Goal: Obtain resource: Obtain resource

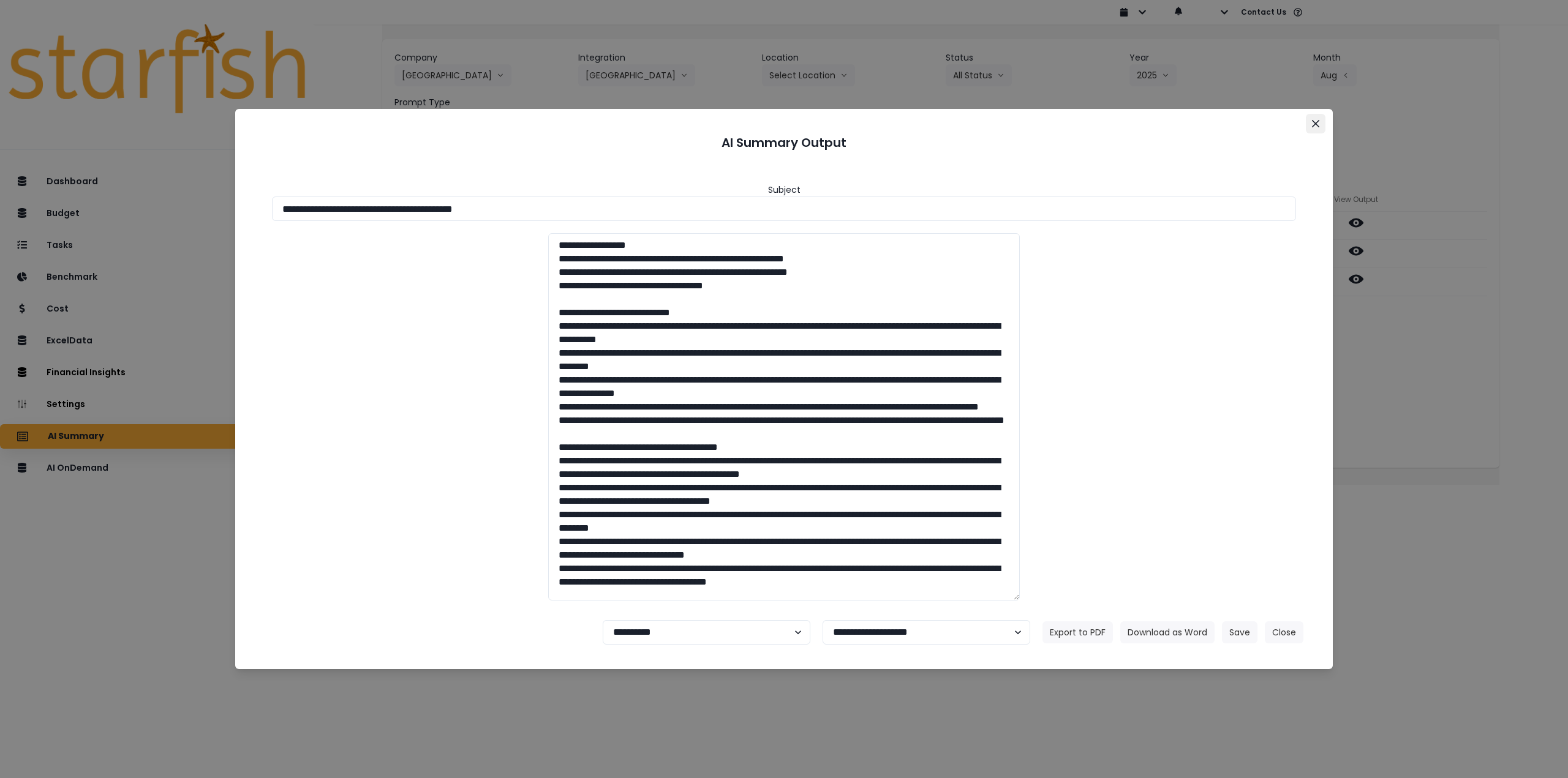
click at [1315, 123] on icon "Close" at bounding box center [1316, 124] width 7 height 7
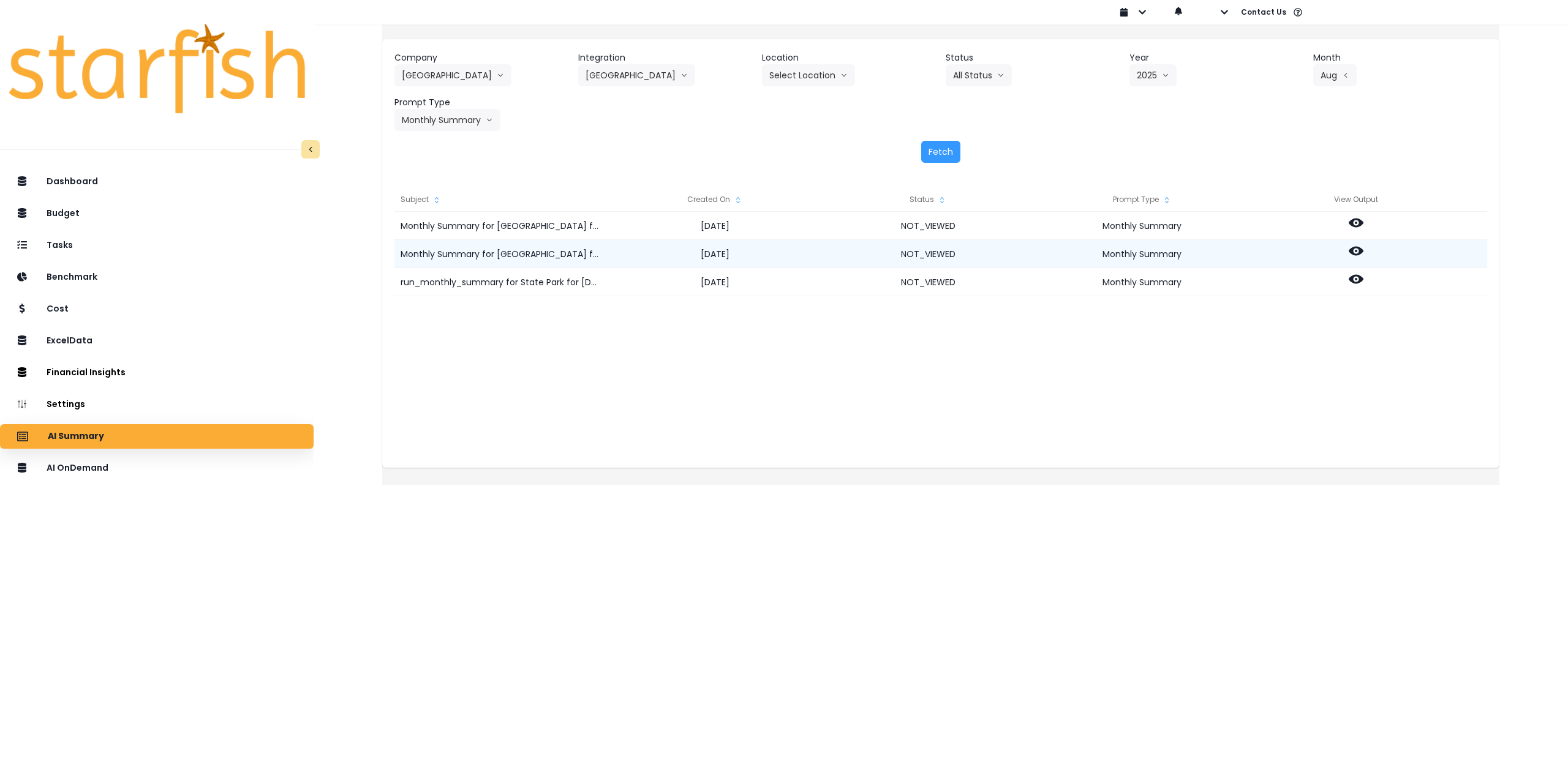
click at [1362, 253] on icon at bounding box center [1356, 251] width 15 height 15
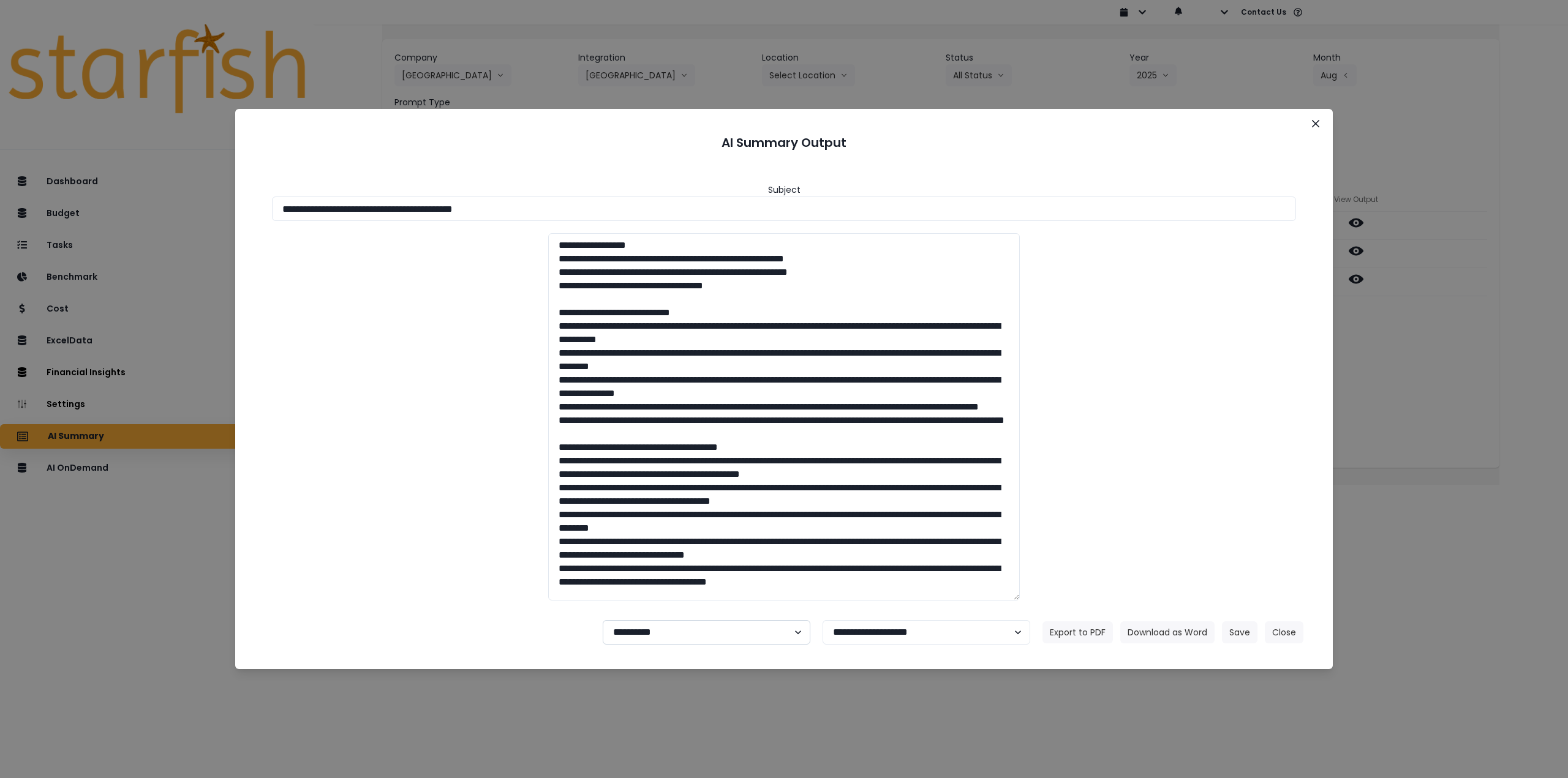
click at [659, 625] on select "**********" at bounding box center [706, 633] width 208 height 25
select select "********"
click at [603, 620] on select "**********" at bounding box center [706, 633] width 208 height 25
click at [1235, 634] on button "Save" at bounding box center [1240, 633] width 36 height 22
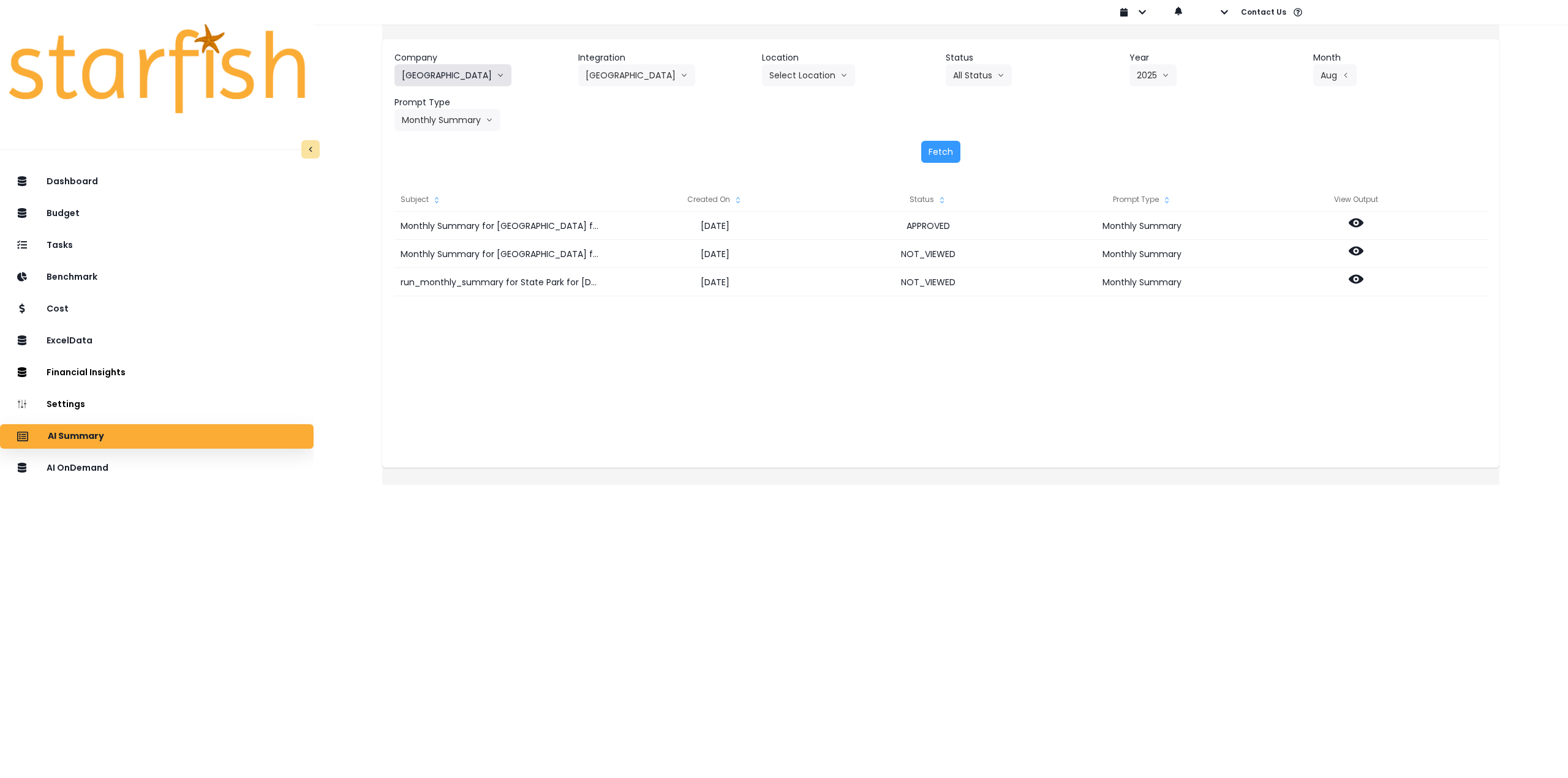
click at [454, 78] on button "[GEOGRAPHIC_DATA]" at bounding box center [453, 75] width 117 height 22
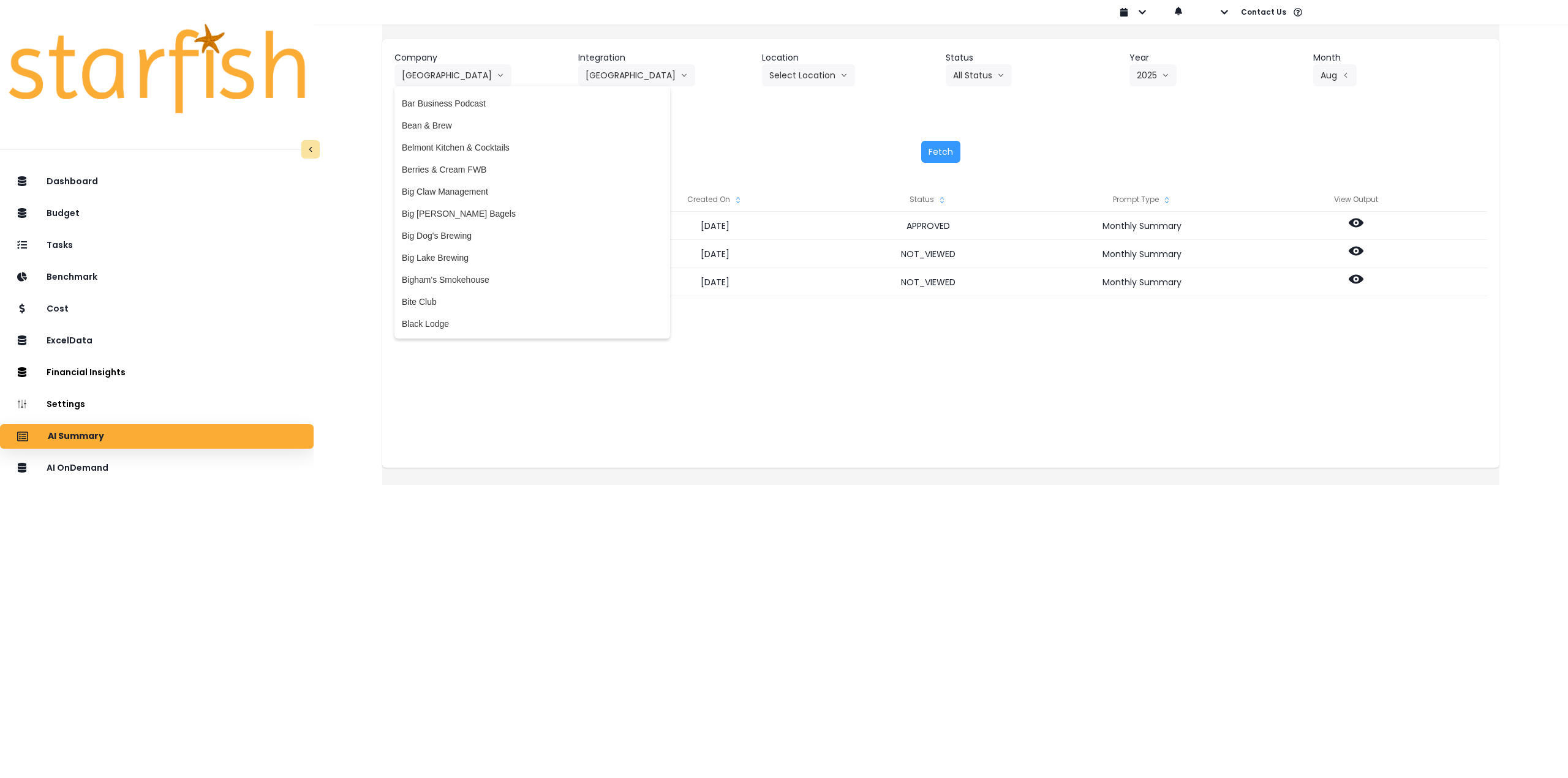
scroll to position [61, 0]
click at [491, 193] on span "Belmont Kitchen & Cocktails" at bounding box center [532, 194] width 261 height 12
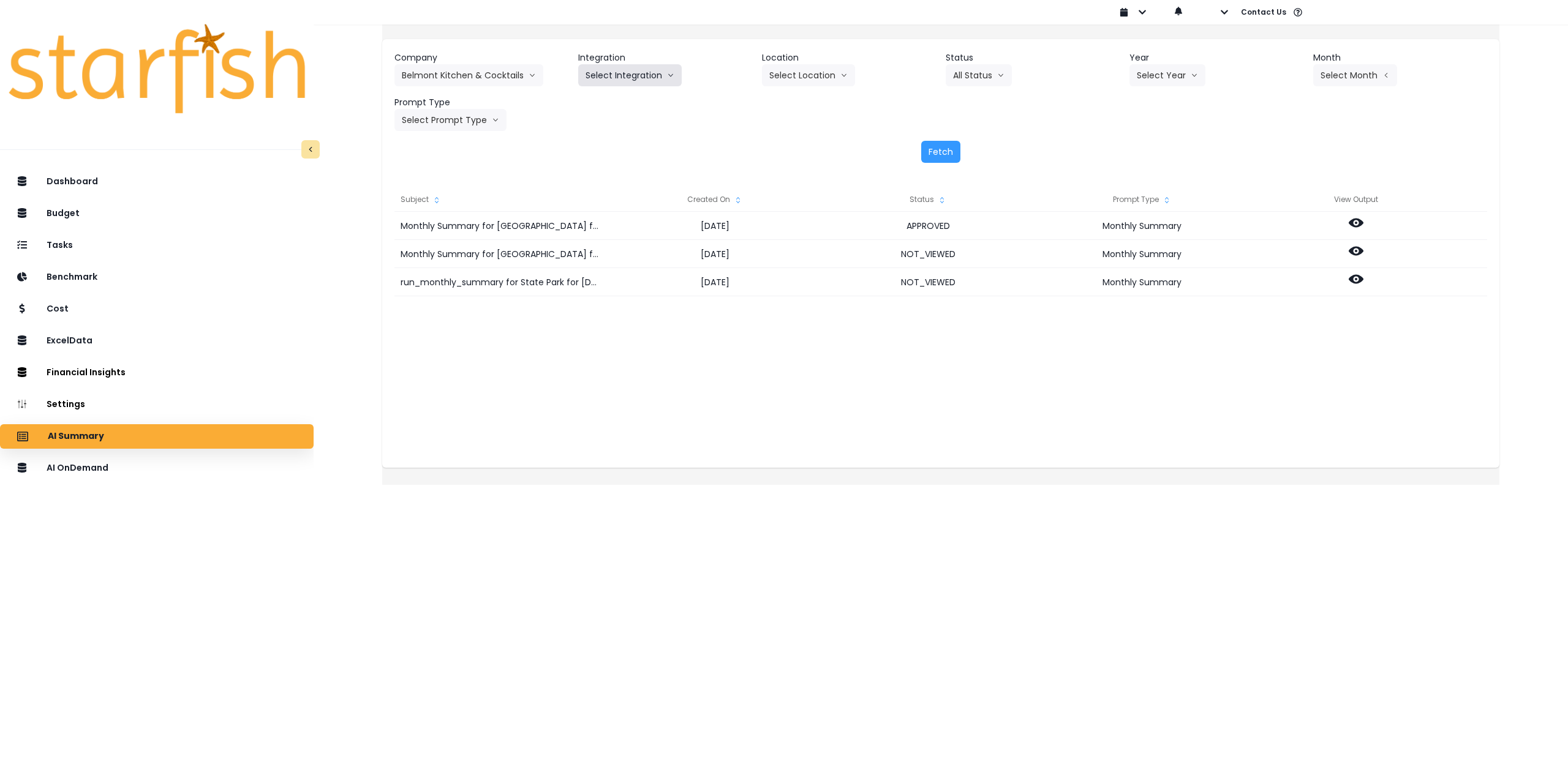
drag, startPoint x: 635, startPoint y: 78, endPoint x: 620, endPoint y: 96, distance: 23.4
click at [635, 78] on button "Select Integration" at bounding box center [630, 75] width 104 height 22
click at [610, 107] on li "Quickbooks" at bounding box center [608, 101] width 59 height 22
click at [820, 72] on button "Select Location" at bounding box center [808, 75] width 93 height 22
click at [792, 103] on span "All Locations" at bounding box center [793, 101] width 49 height 12
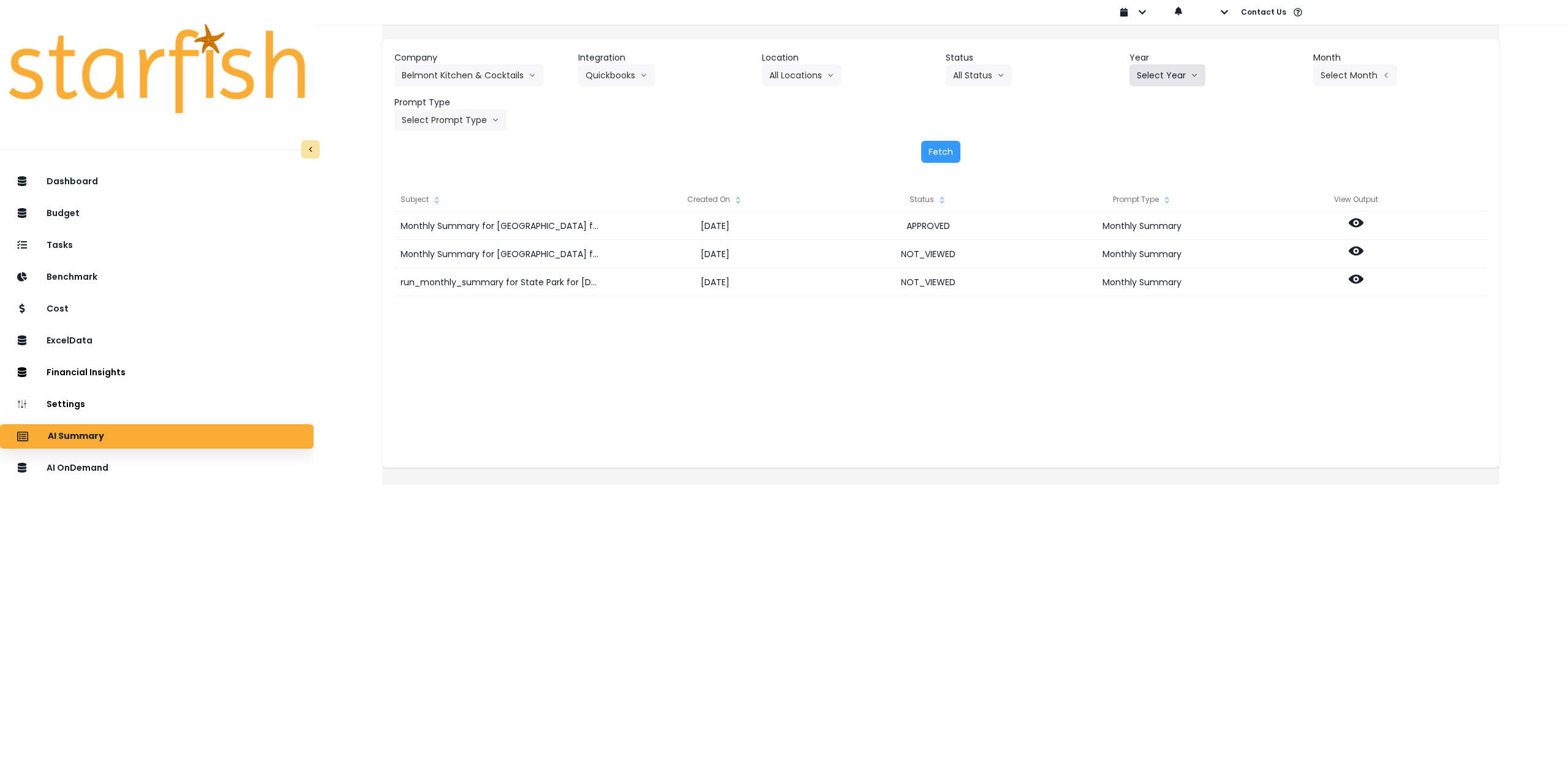
click at [1157, 71] on button "Select Year" at bounding box center [1167, 75] width 76 height 22
click at [1138, 148] on span "2025" at bounding box center [1146, 145] width 19 height 12
click at [1335, 82] on button "Select Month" at bounding box center [1355, 75] width 84 height 22
click at [1282, 233] on span "Aug" at bounding box center [1294, 233] width 24 height 12
click at [454, 130] on button "Select Prompt Type" at bounding box center [451, 120] width 112 height 22
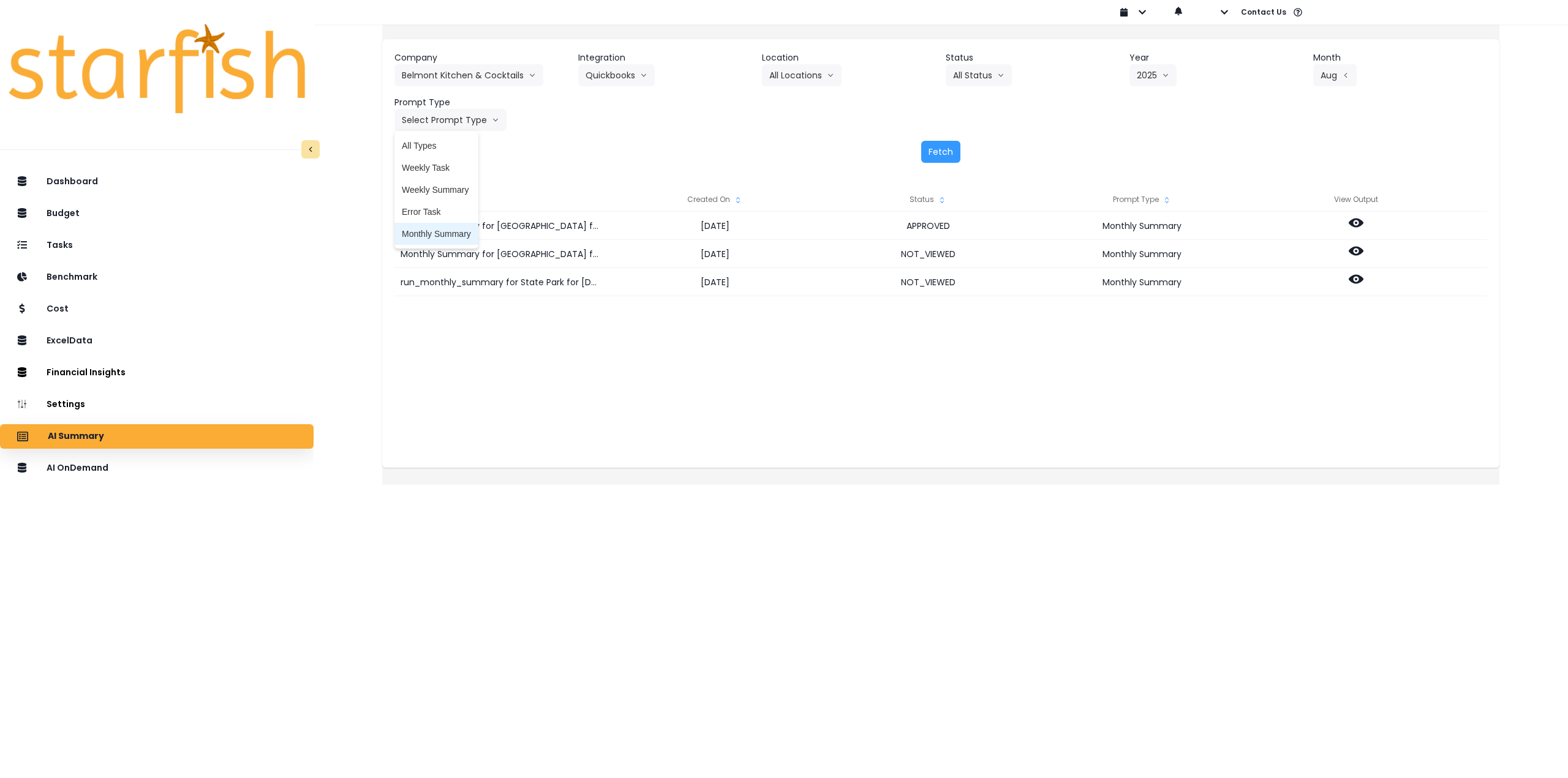
click at [456, 233] on span "Monthly Summary" at bounding box center [436, 234] width 69 height 12
click at [936, 156] on button "Fetch" at bounding box center [941, 152] width 39 height 22
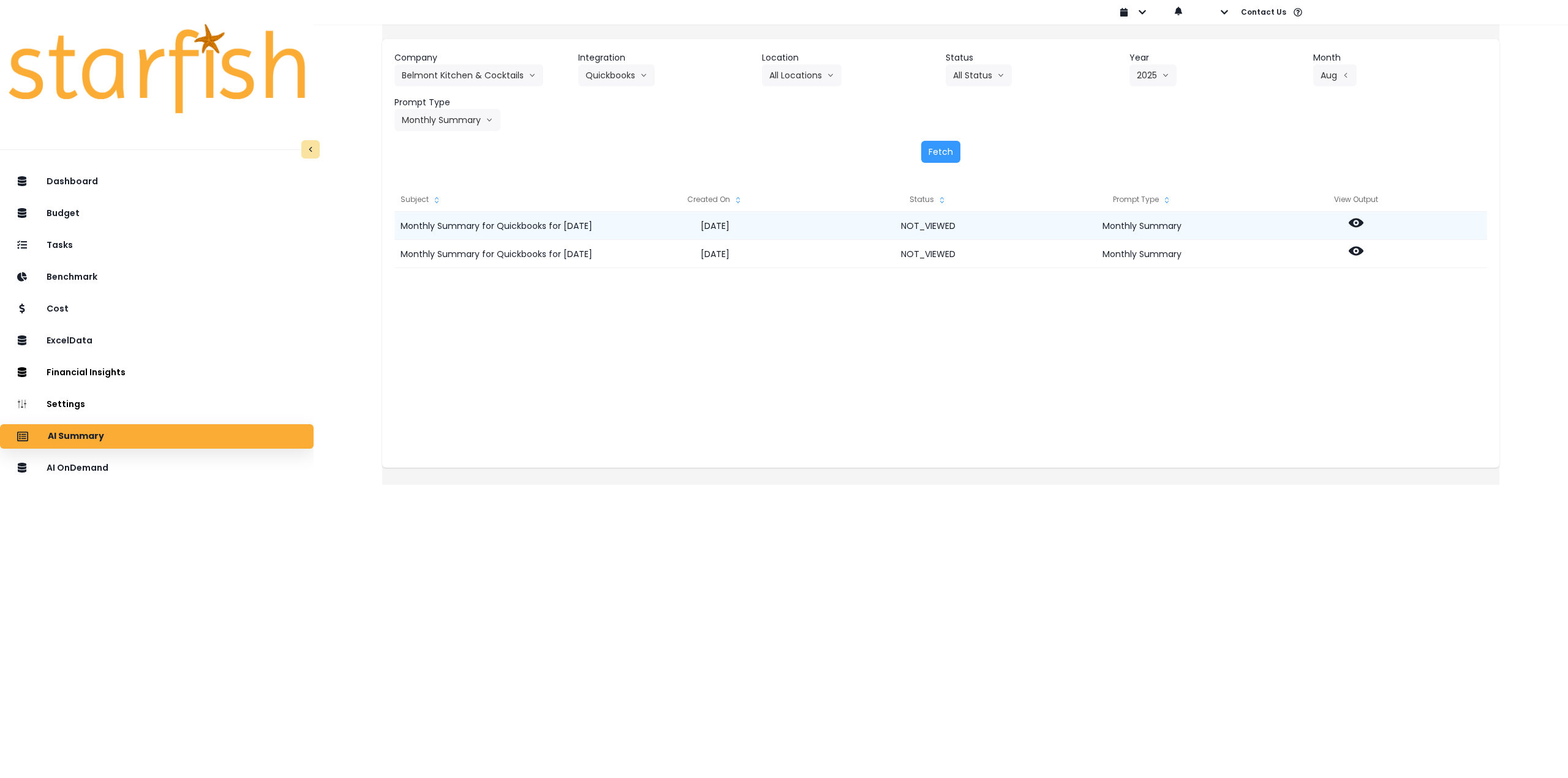
click at [1363, 227] on icon at bounding box center [1356, 223] width 15 height 9
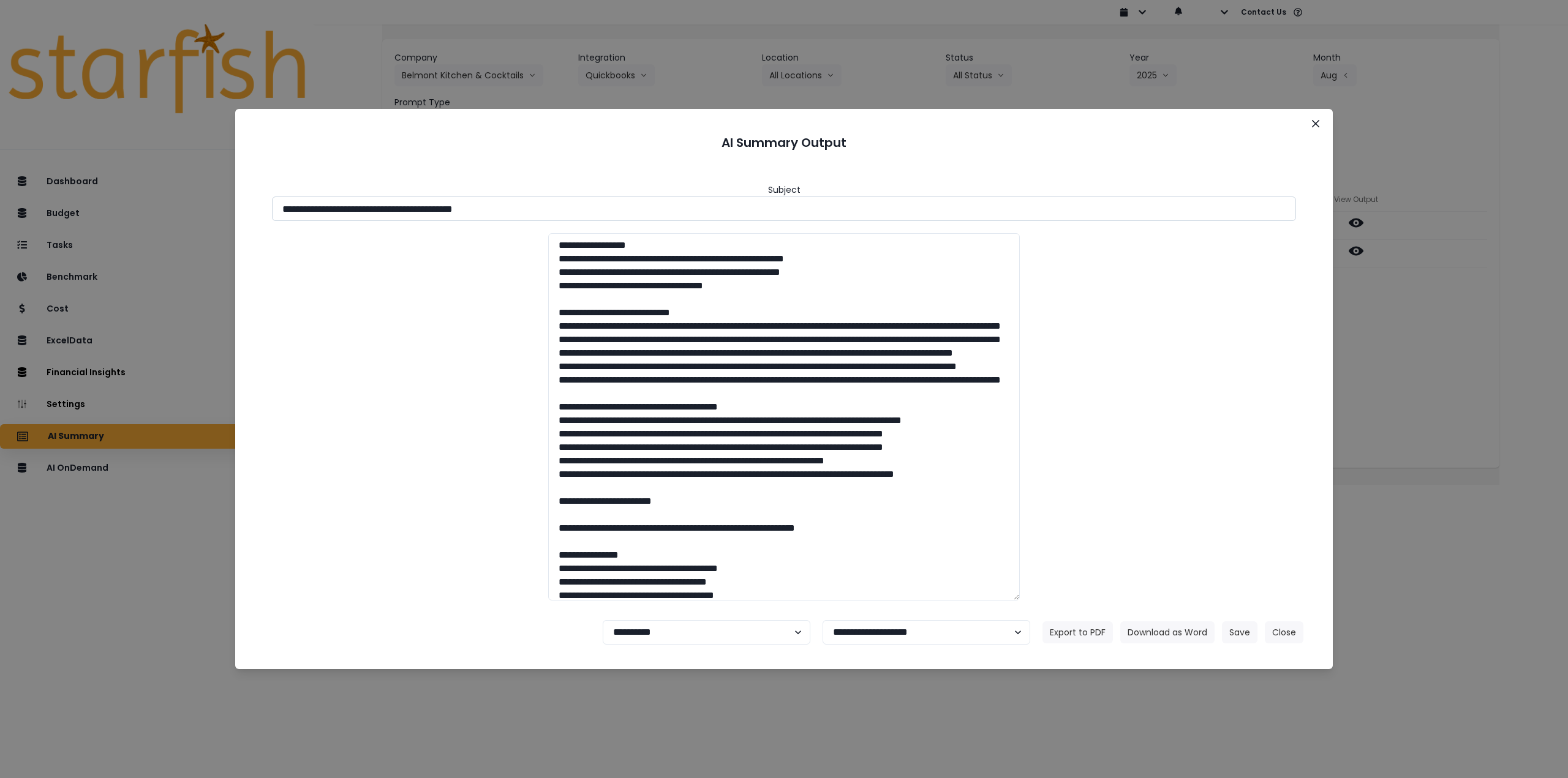
drag, startPoint x: 466, startPoint y: 209, endPoint x: 601, endPoint y: 209, distance: 135.0
click at [601, 209] on input "**********" at bounding box center [784, 209] width 1024 height 25
click at [1184, 630] on button "Download as Word" at bounding box center [1167, 633] width 94 height 22
click at [1442, 376] on div "**********" at bounding box center [784, 389] width 1568 height 778
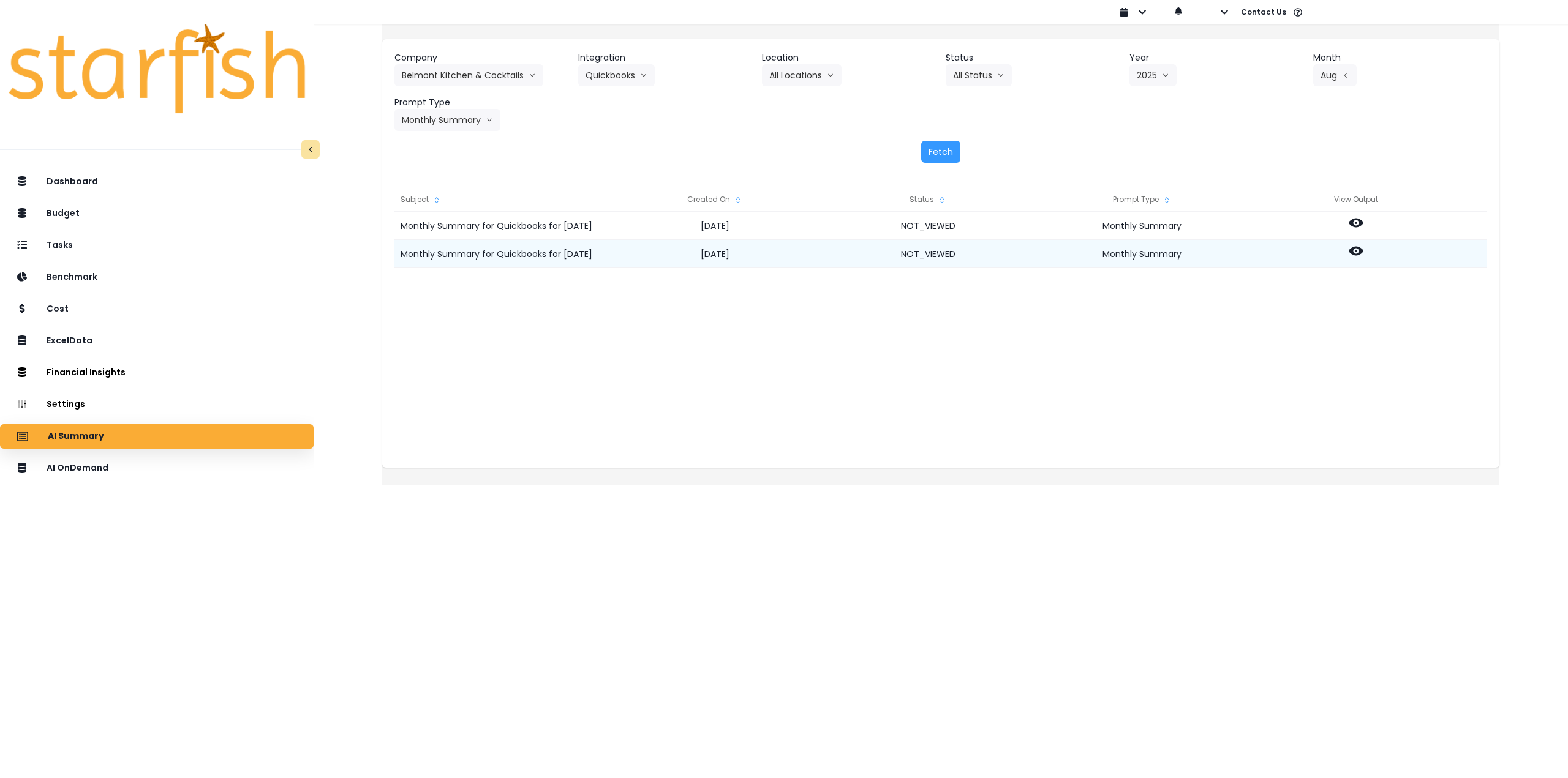
click at [1363, 256] on icon at bounding box center [1356, 251] width 15 height 15
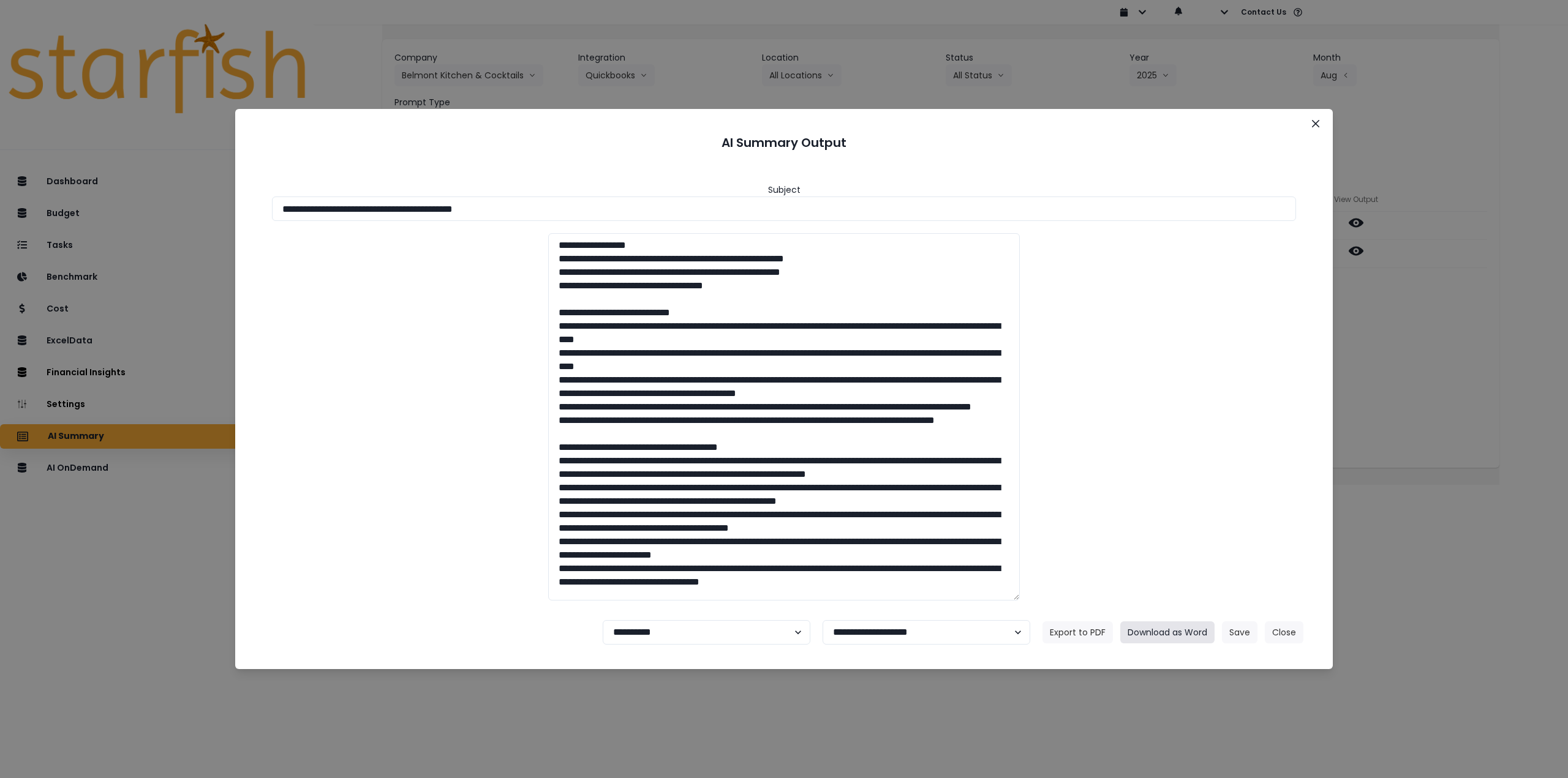
click at [1145, 631] on button "Download as Word" at bounding box center [1167, 633] width 94 height 22
click at [1313, 124] on icon "Close" at bounding box center [1316, 124] width 7 height 7
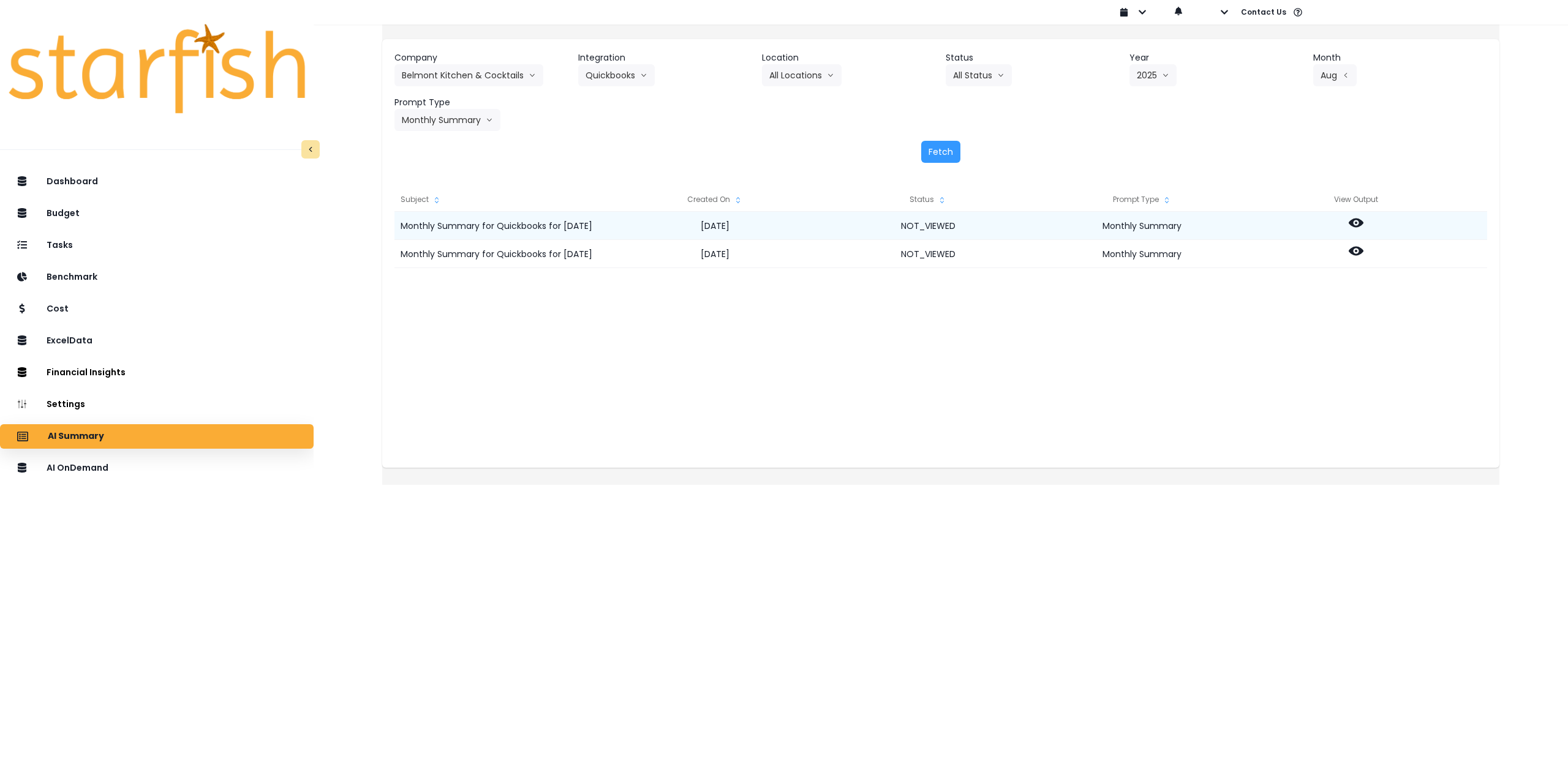
click at [1363, 222] on icon at bounding box center [1356, 223] width 15 height 15
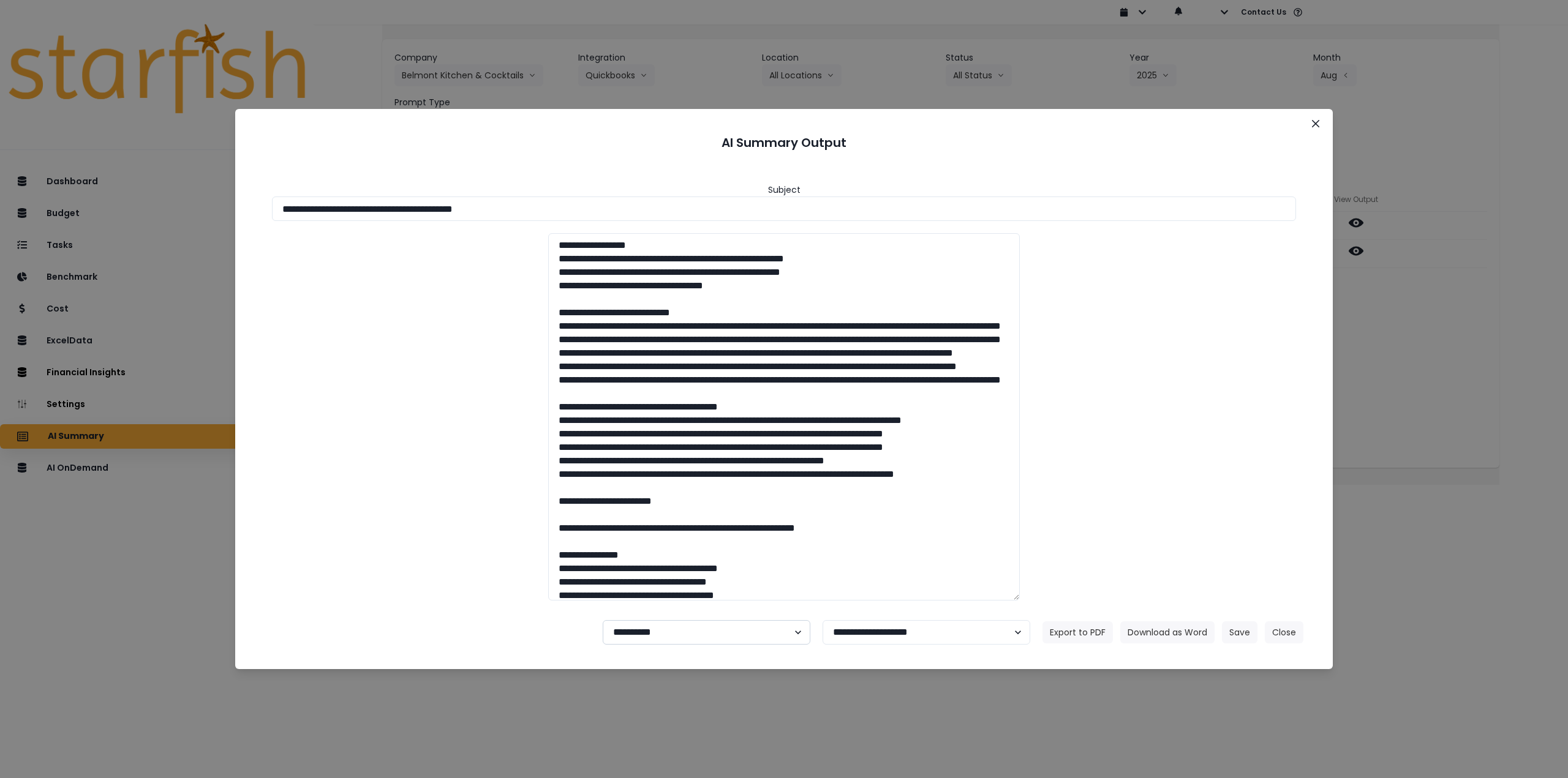
click at [741, 628] on select "**********" at bounding box center [706, 633] width 208 height 25
select select "********"
click at [603, 620] on select "**********" at bounding box center [706, 633] width 208 height 25
click at [1241, 631] on button "Save" at bounding box center [1240, 633] width 36 height 22
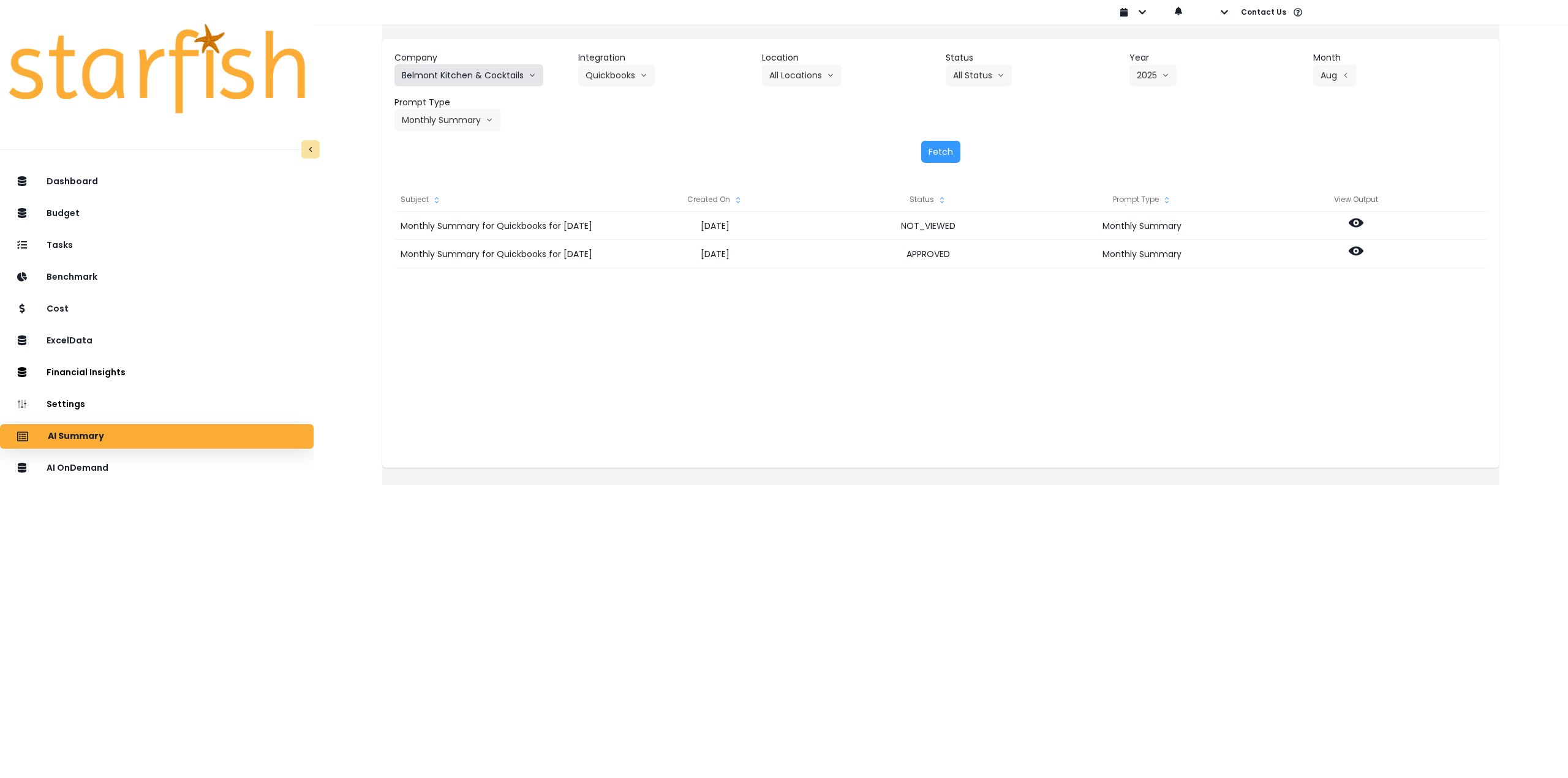
click at [492, 72] on button "Belmont Kitchen & Cocktails" at bounding box center [468, 75] width 149 height 22
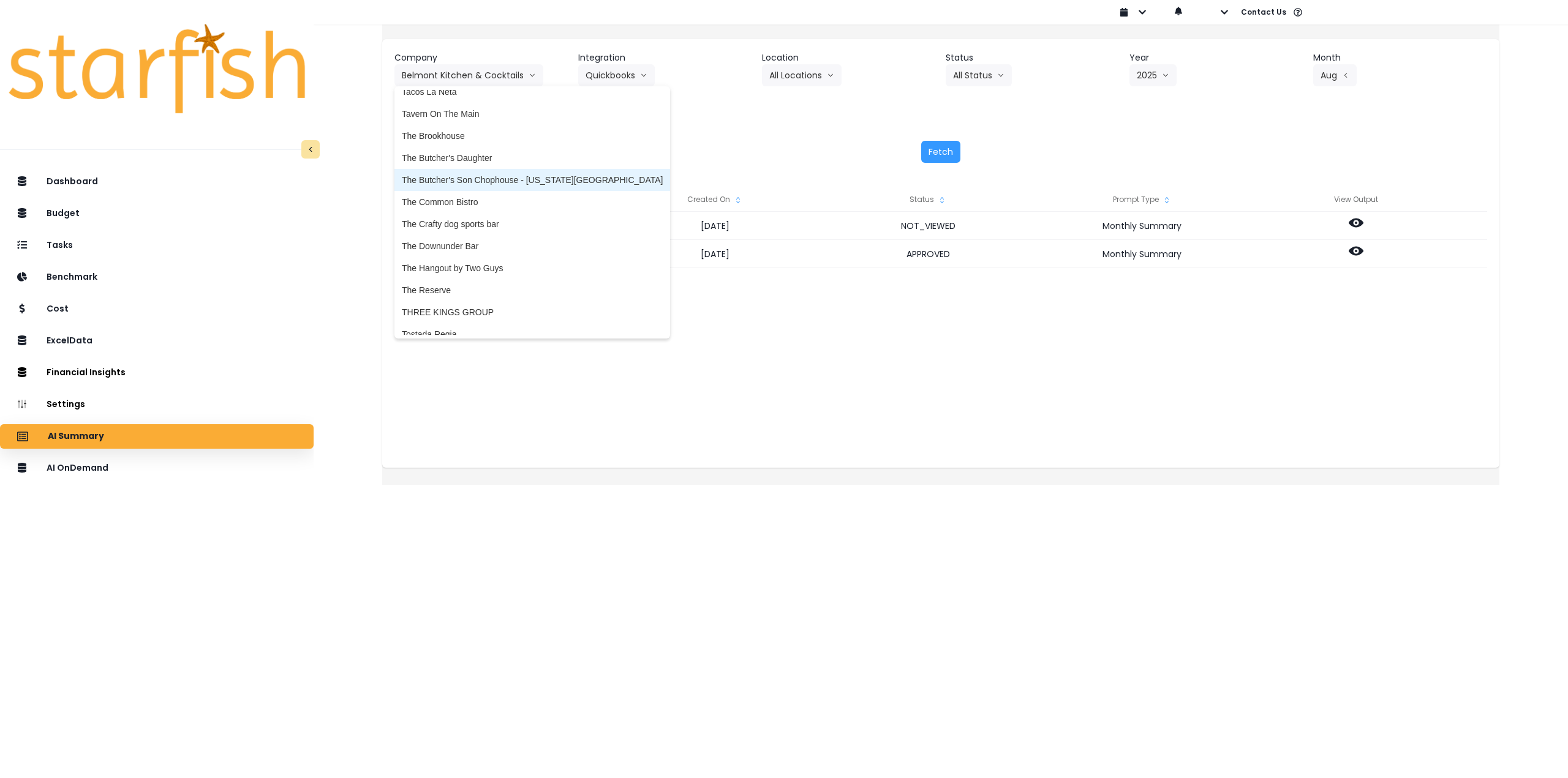
scroll to position [2816, 0]
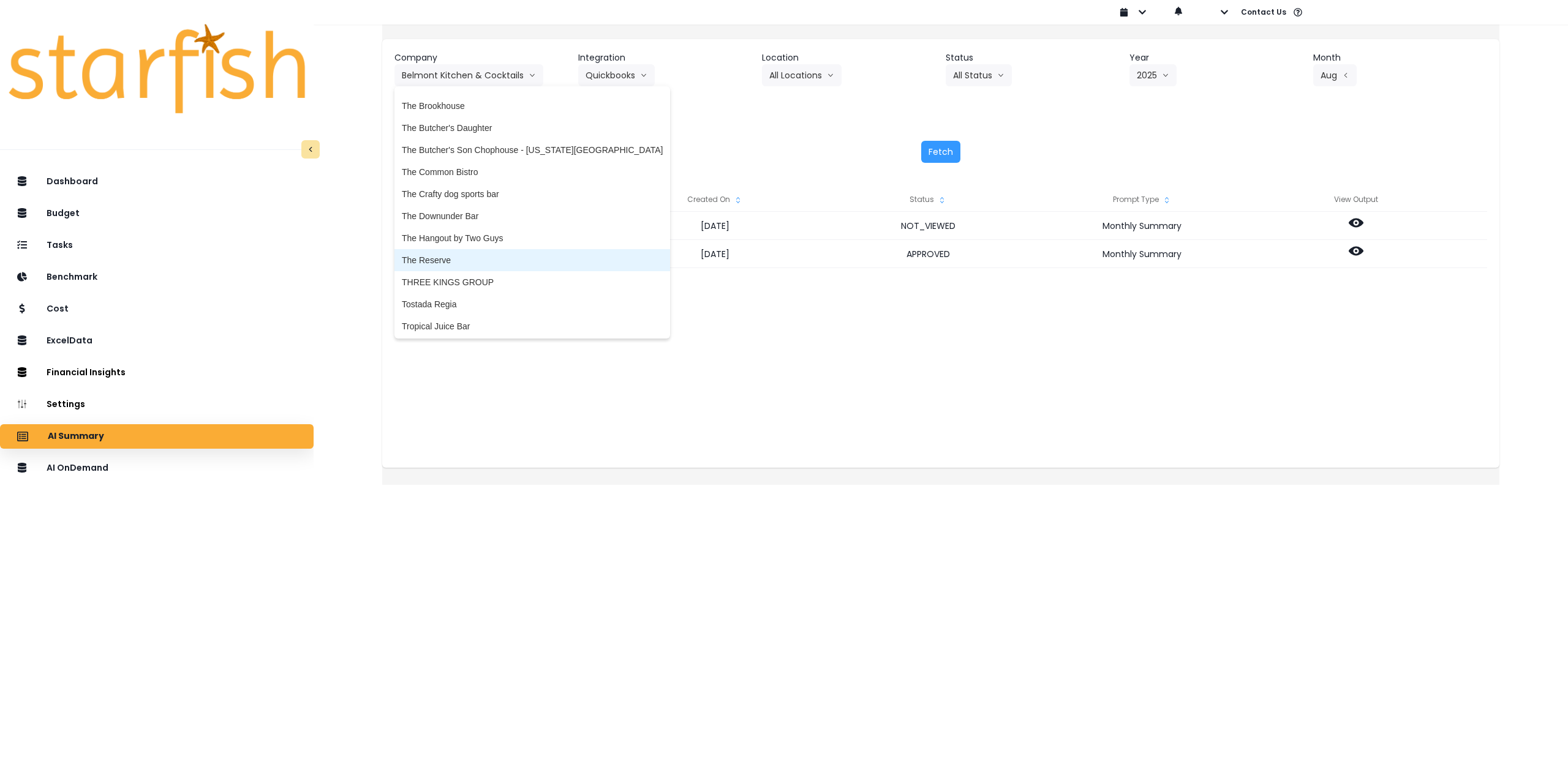
click at [490, 259] on span "The Reserve" at bounding box center [532, 260] width 261 height 12
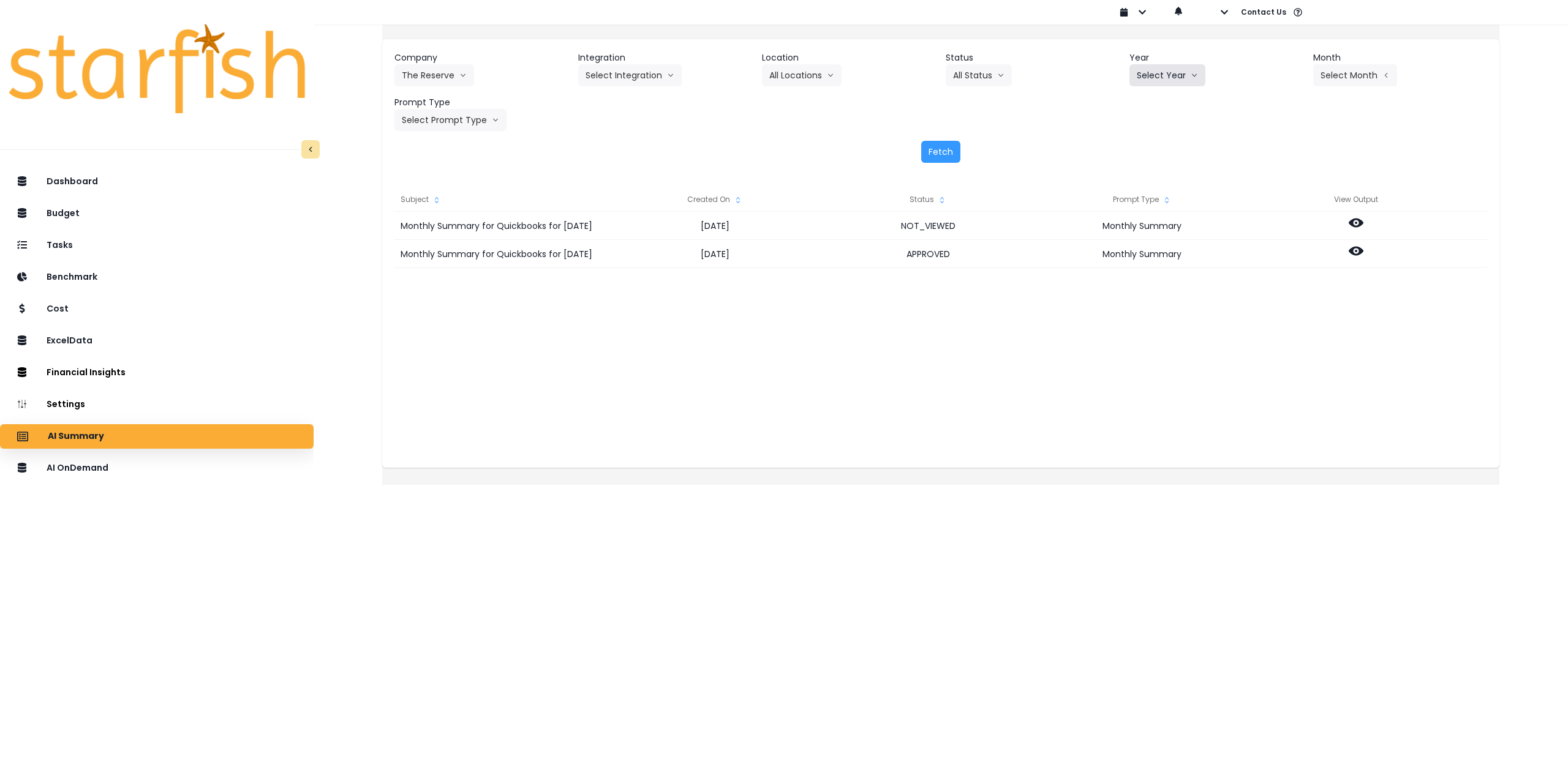
click at [1177, 76] on button "Select Year" at bounding box center [1167, 75] width 76 height 22
click at [1137, 145] on span "2025" at bounding box center [1146, 145] width 19 height 12
click at [1341, 82] on button "Select Month" at bounding box center [1355, 75] width 84 height 22
click at [1283, 224] on li "Aug" at bounding box center [1294, 233] width 39 height 22
click at [446, 115] on button "Select Prompt Type" at bounding box center [451, 120] width 112 height 22
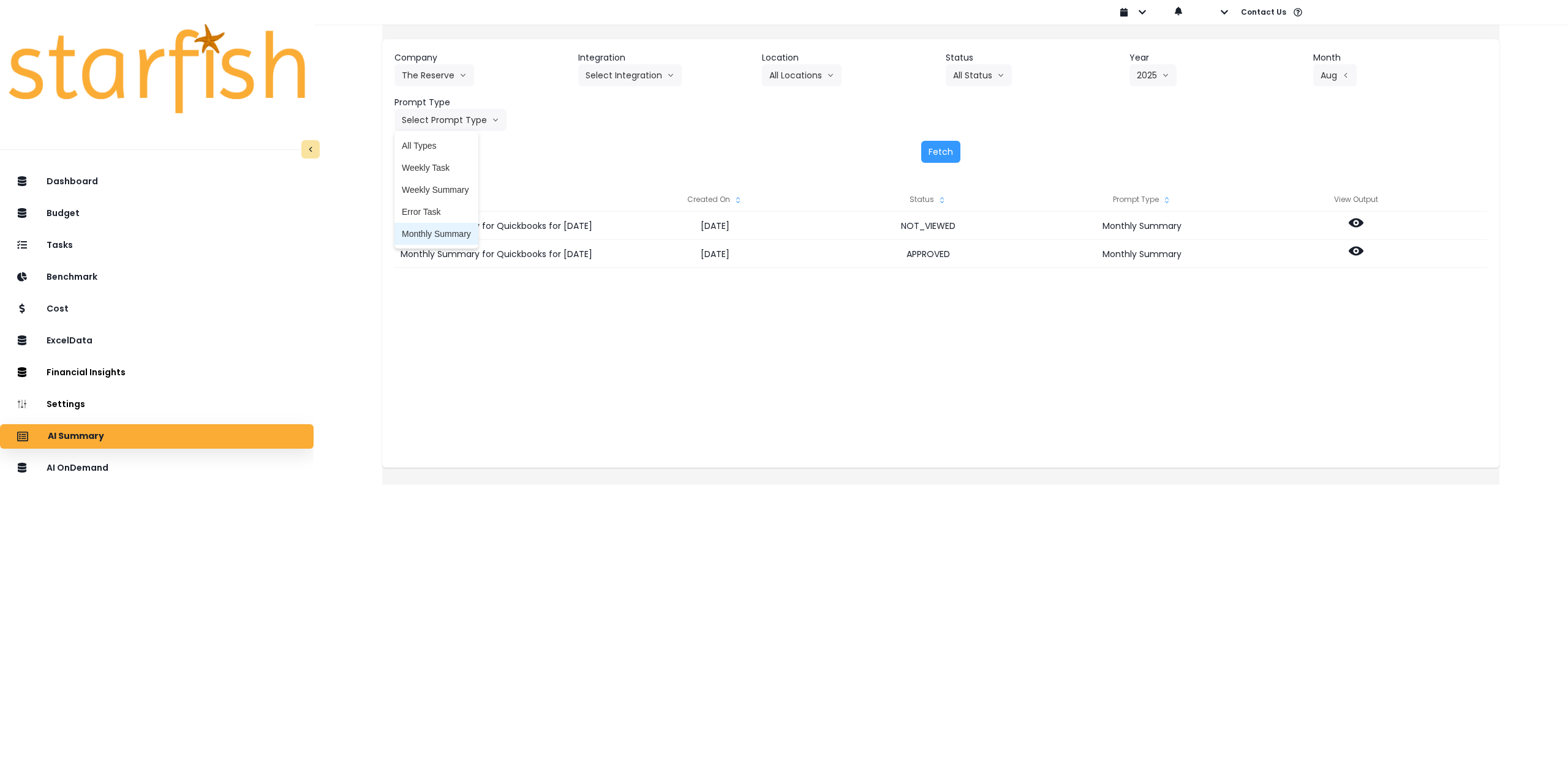
click at [444, 234] on span "Monthly Summary" at bounding box center [436, 234] width 69 height 12
click at [937, 147] on button "Fetch" at bounding box center [941, 152] width 39 height 22
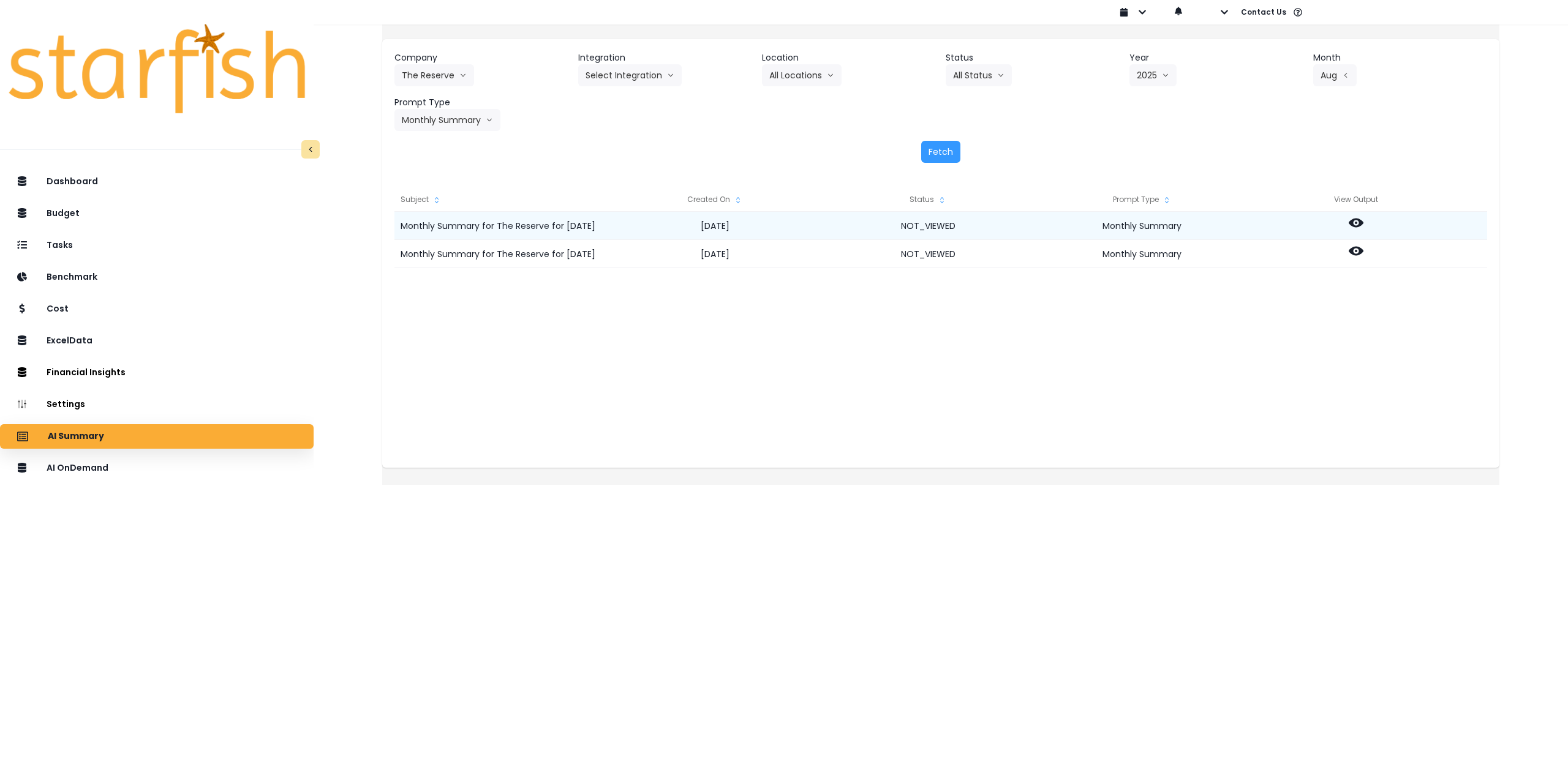
click at [1363, 225] on icon at bounding box center [1356, 223] width 15 height 9
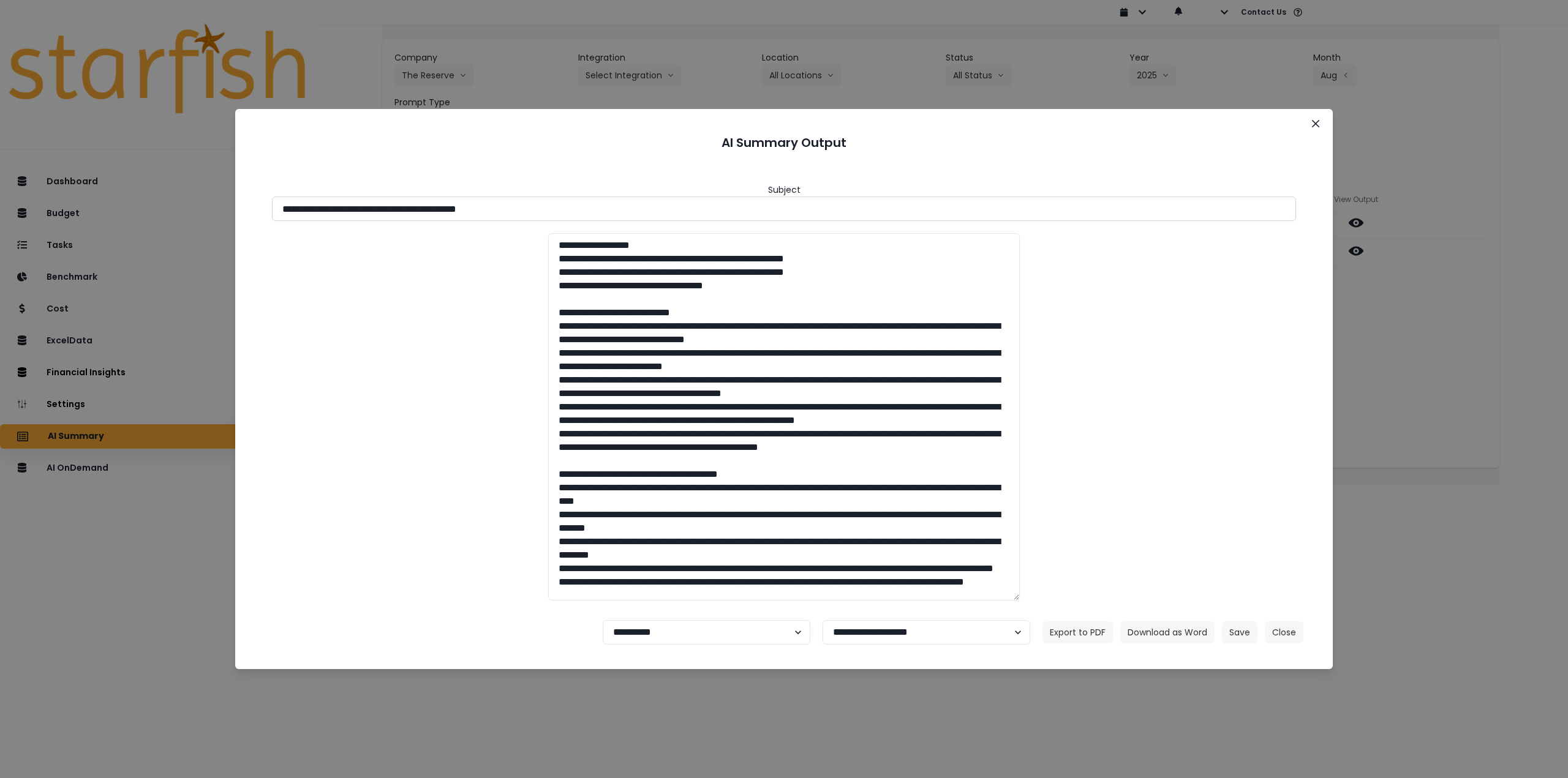
drag, startPoint x: 391, startPoint y: 209, endPoint x: 588, endPoint y: 208, distance: 197.0
click at [588, 208] on input "**********" at bounding box center [784, 209] width 1024 height 25
click at [1169, 626] on button "Download as Word" at bounding box center [1167, 633] width 94 height 22
click at [1452, 366] on div "**********" at bounding box center [784, 389] width 1568 height 778
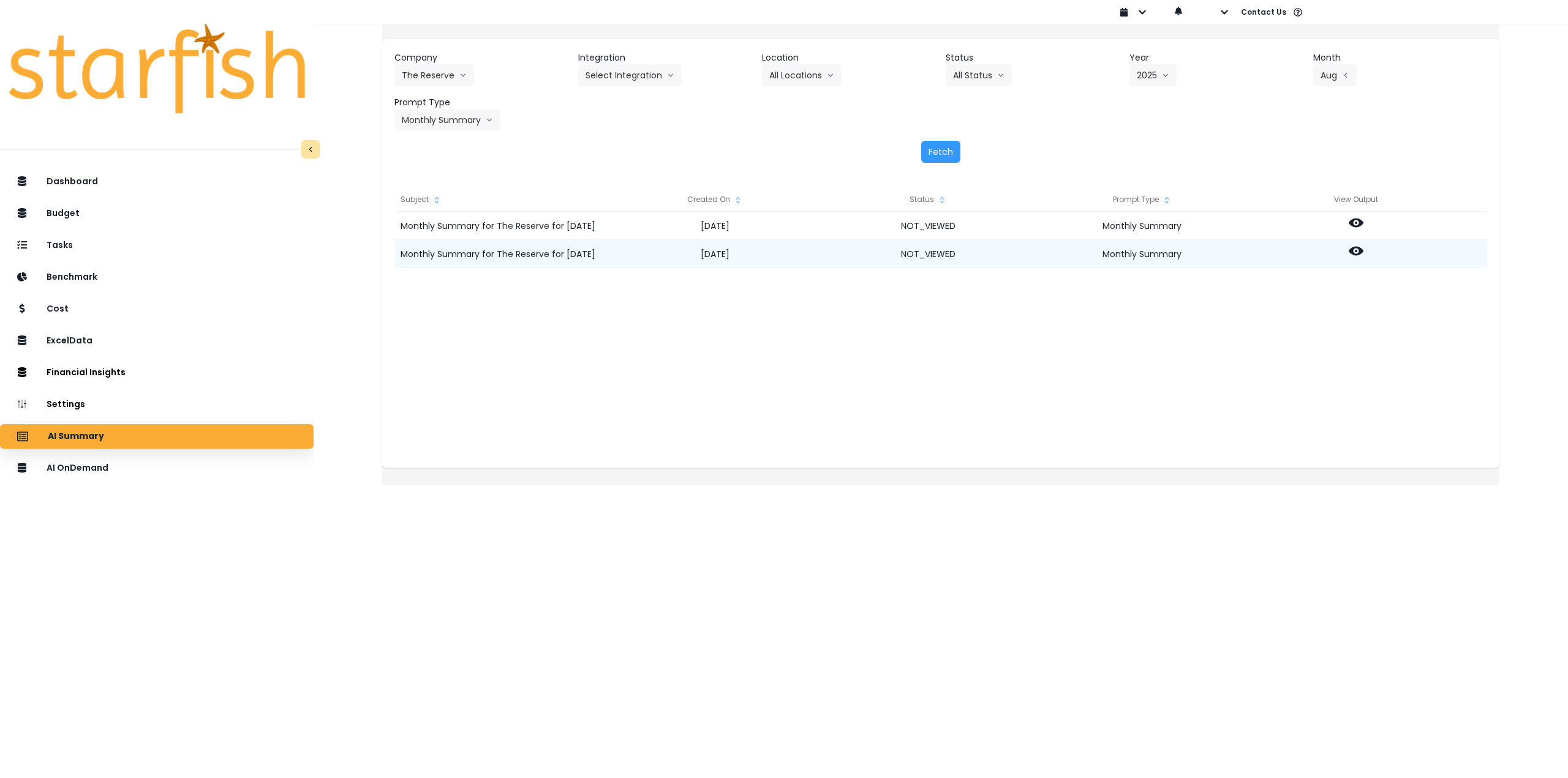
click at [1362, 253] on icon at bounding box center [1356, 251] width 15 height 15
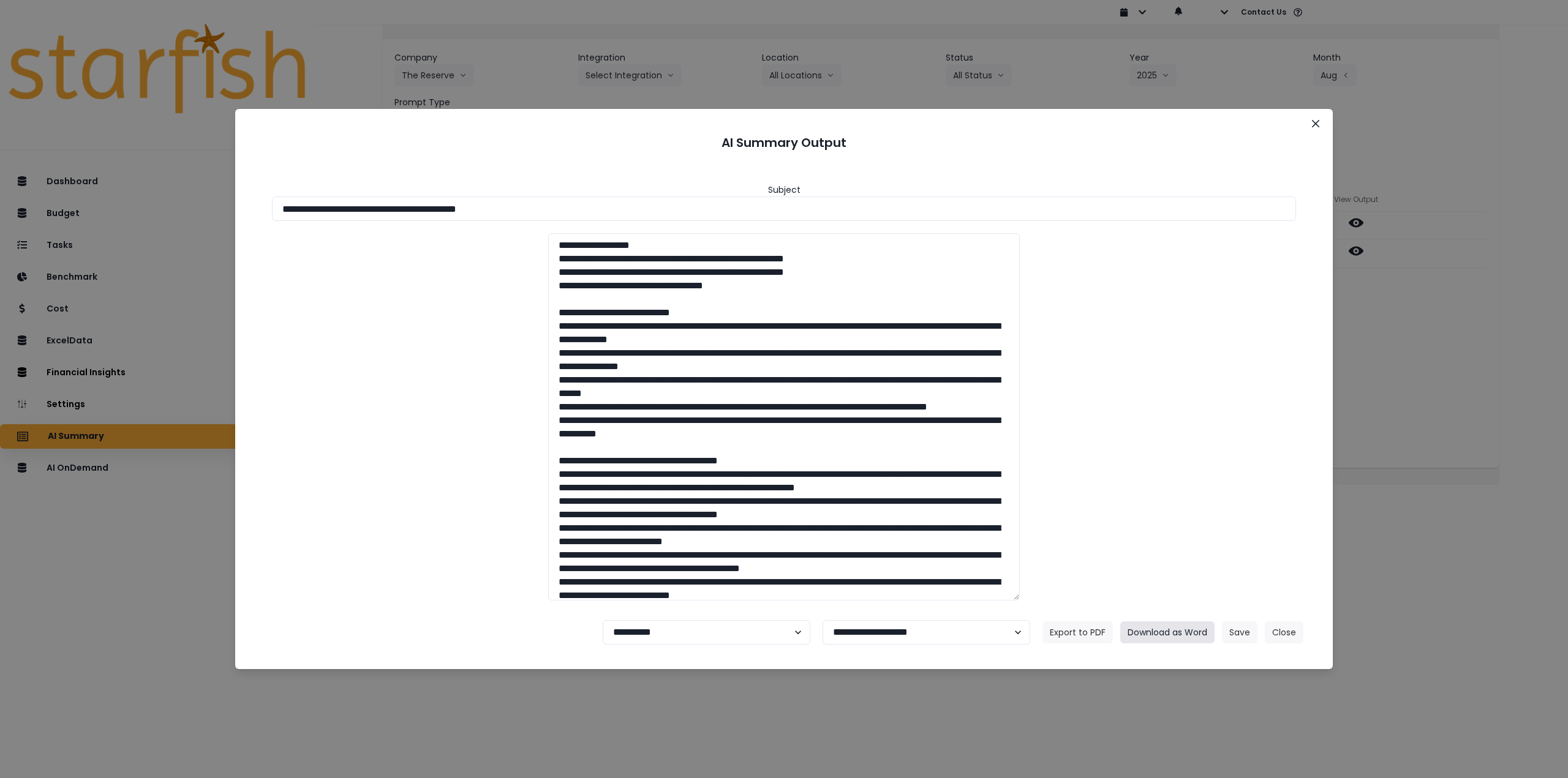
click at [1167, 630] on button "Download as Word" at bounding box center [1167, 633] width 94 height 22
